Goal: Communication & Community: Participate in discussion

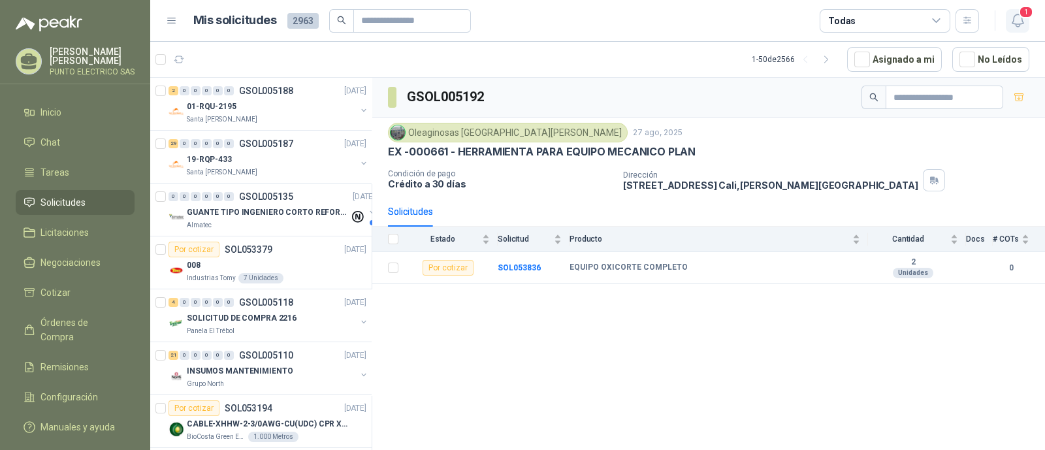
click at [1015, 21] on icon "button" at bounding box center [1018, 20] width 16 height 16
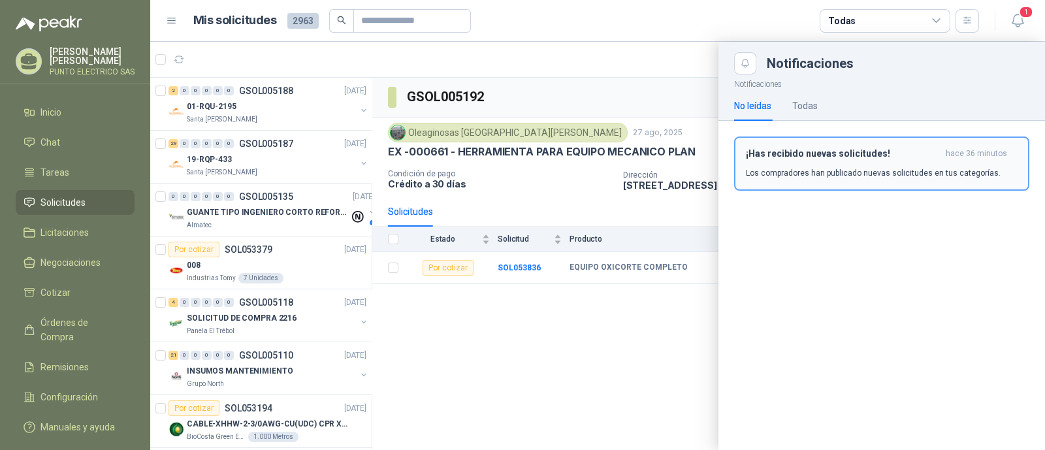
click at [810, 163] on div "¡Has recibido nuevas solicitudes! hace 36 minutos Los compradores han publicado…" at bounding box center [882, 163] width 272 height 31
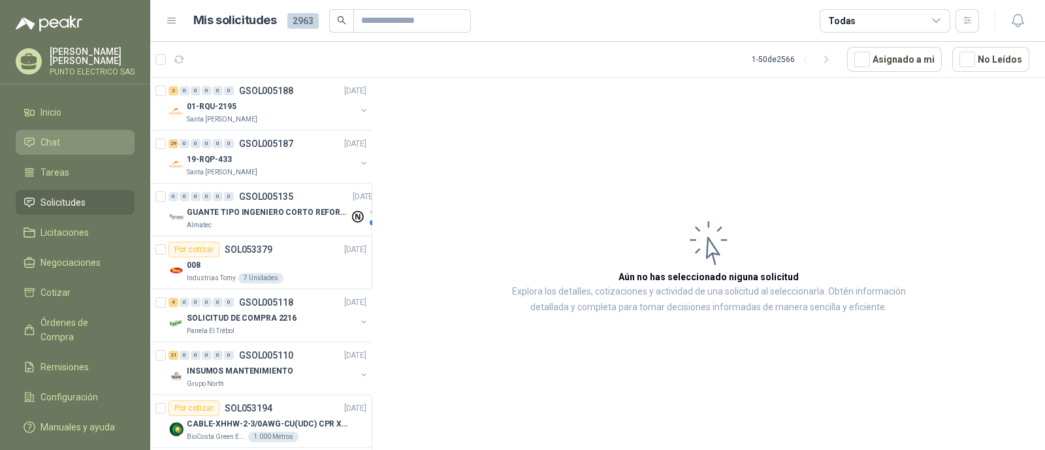
click at [56, 146] on span "Chat" at bounding box center [50, 142] width 20 height 14
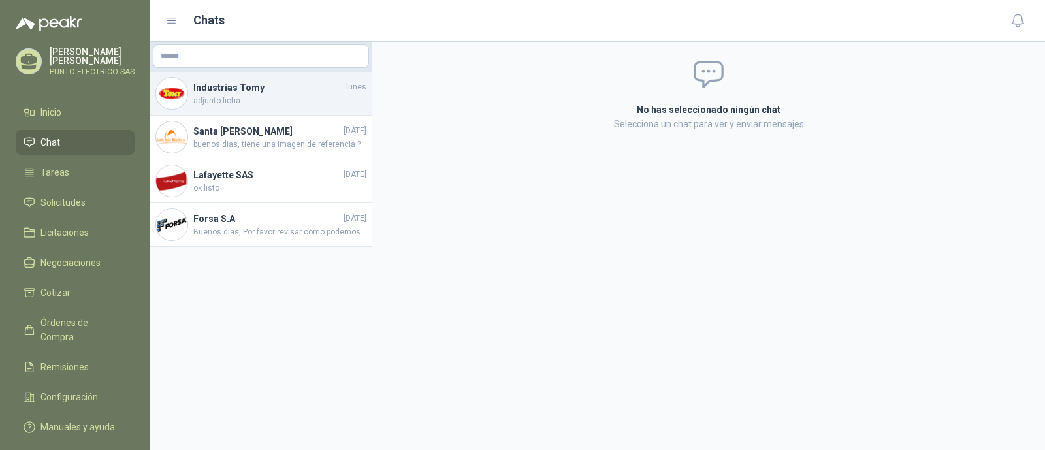
click at [251, 99] on span "adjunto ficha" at bounding box center [279, 101] width 173 height 12
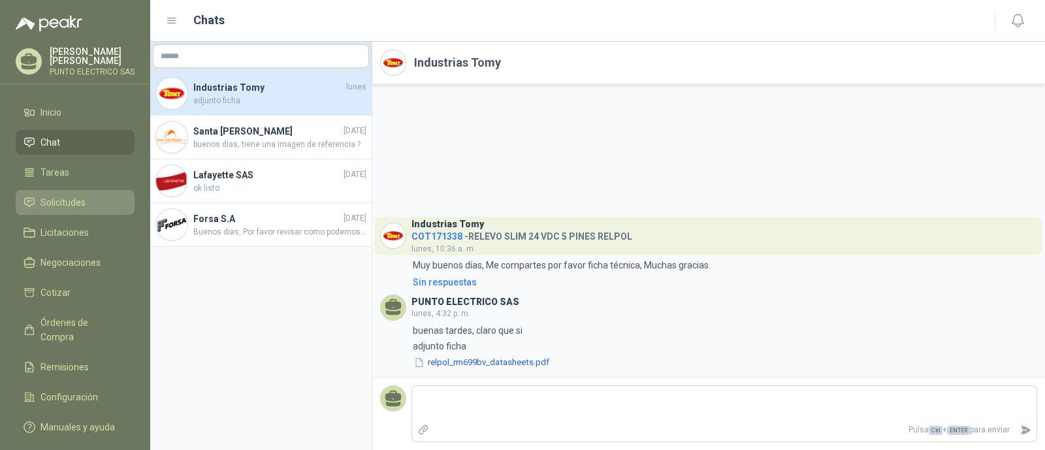
click at [60, 198] on span "Solicitudes" at bounding box center [62, 202] width 45 height 14
